Goal: Find specific page/section: Find specific page/section

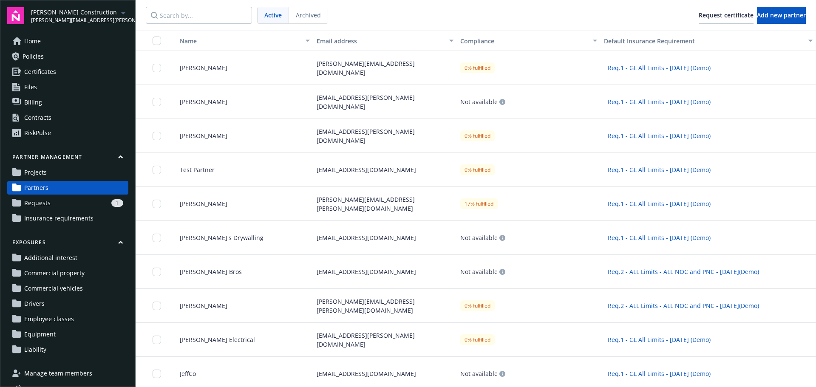
click at [45, 174] on span "Projects" at bounding box center [35, 173] width 23 height 14
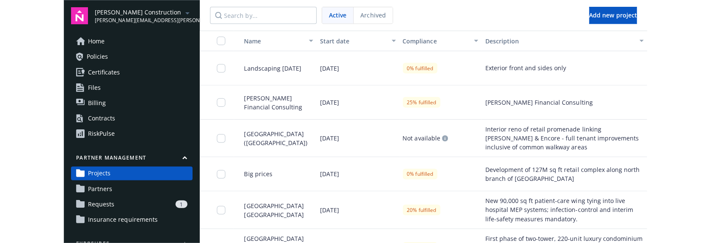
scroll to position [43, 0]
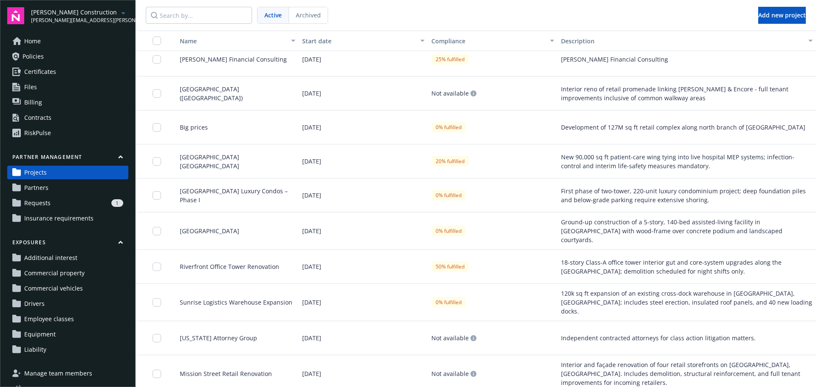
click at [71, 199] on div "1" at bounding box center [88, 203] width 69 height 8
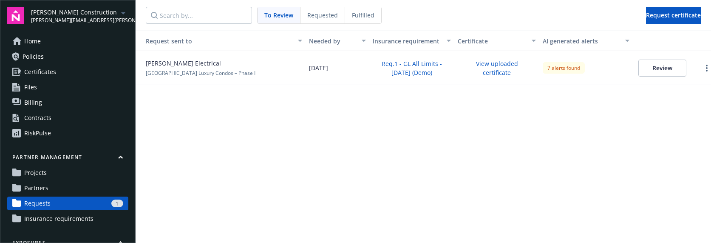
click at [666, 3] on nav "To Review Requested Fulfilled Request certificate" at bounding box center [424, 15] width 576 height 31
